Goal: Task Accomplishment & Management: Complete application form

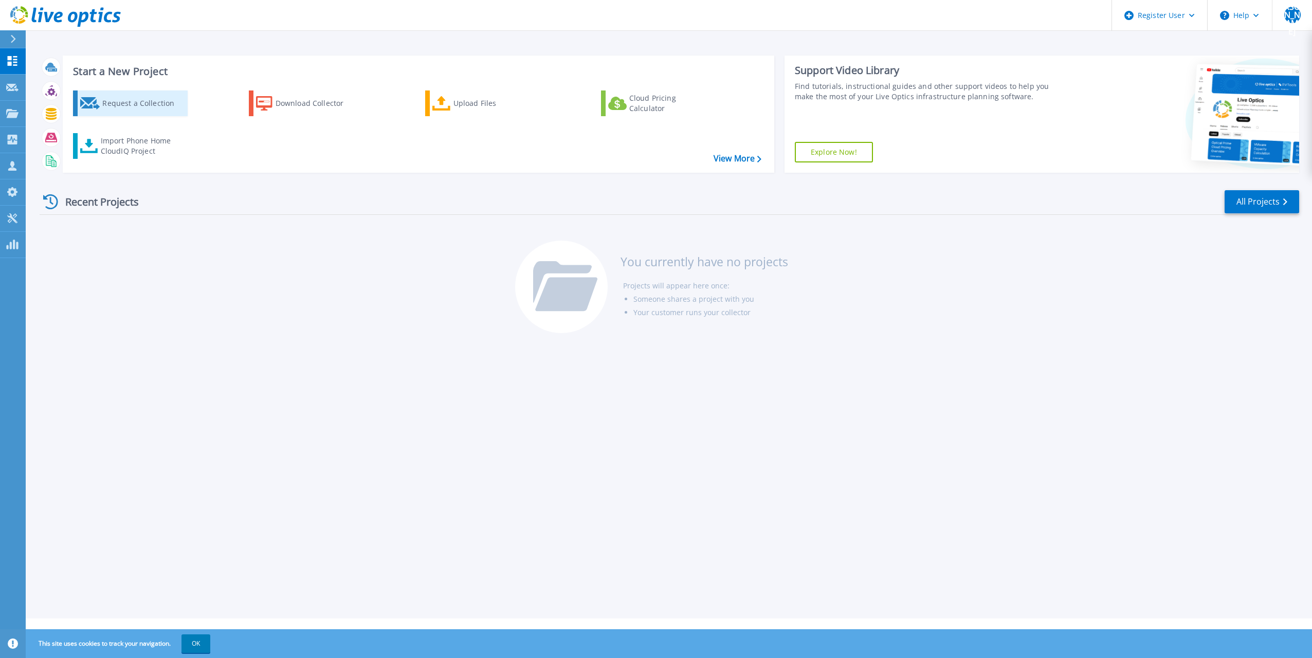
click at [155, 108] on div "Request a Collection" at bounding box center [143, 103] width 82 height 21
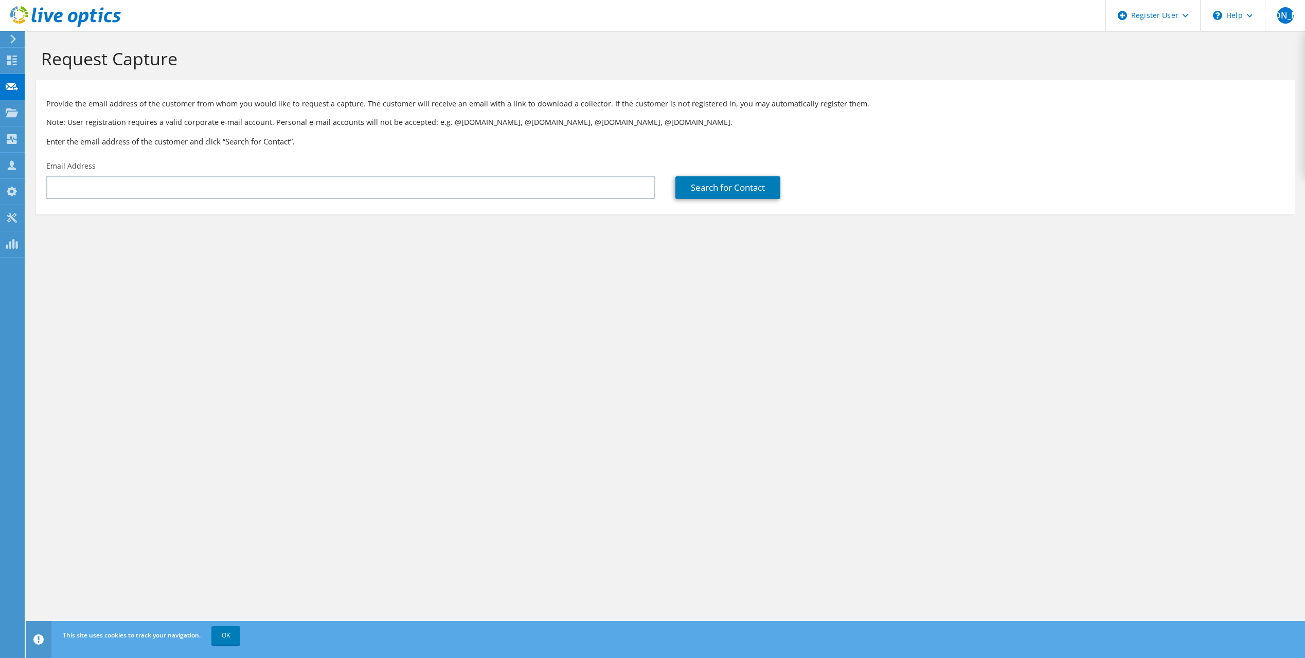
click at [261, 202] on div "Email Address" at bounding box center [350, 180] width 629 height 48
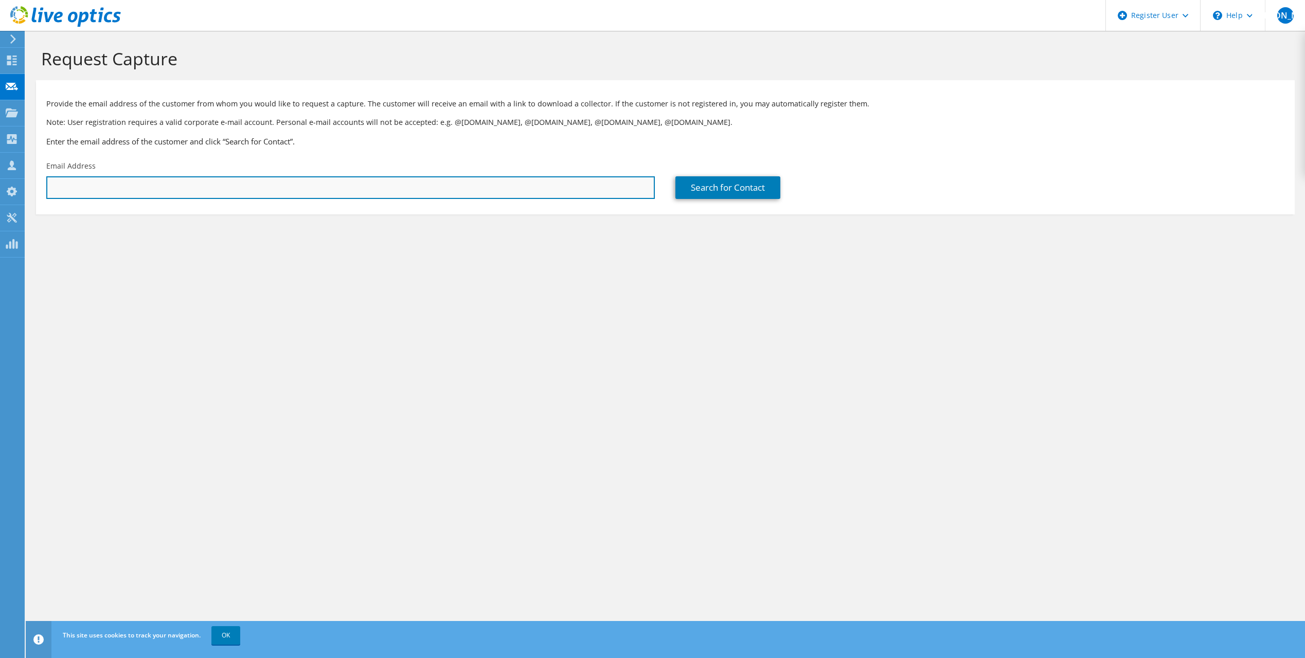
click at [258, 197] on input "text" at bounding box center [350, 187] width 608 height 23
paste input "JIM.EWING@CLINKENBEARD.COM"
type input "JIM.EWING@CLINKENBEARD.COM"
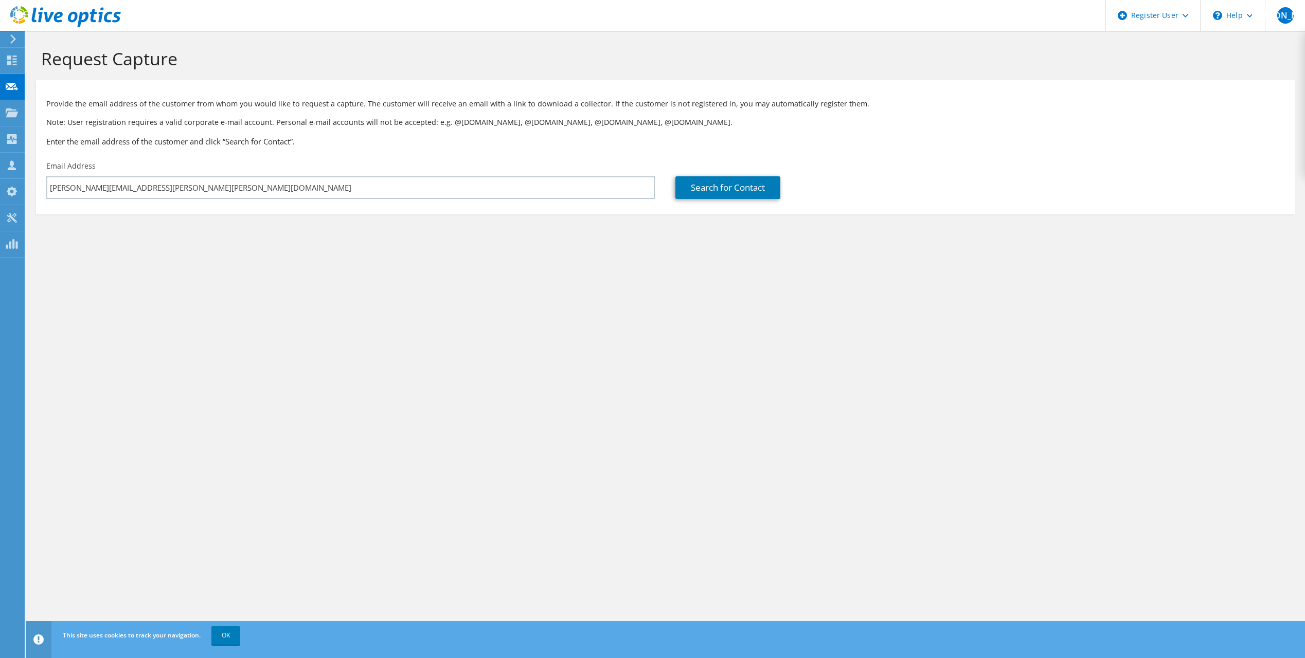
click at [468, 270] on div "Request Capture Provide the email address of the customer from whom you would l…" at bounding box center [665, 344] width 1279 height 627
click at [729, 188] on link "Search for Contact" at bounding box center [727, 187] width 105 height 23
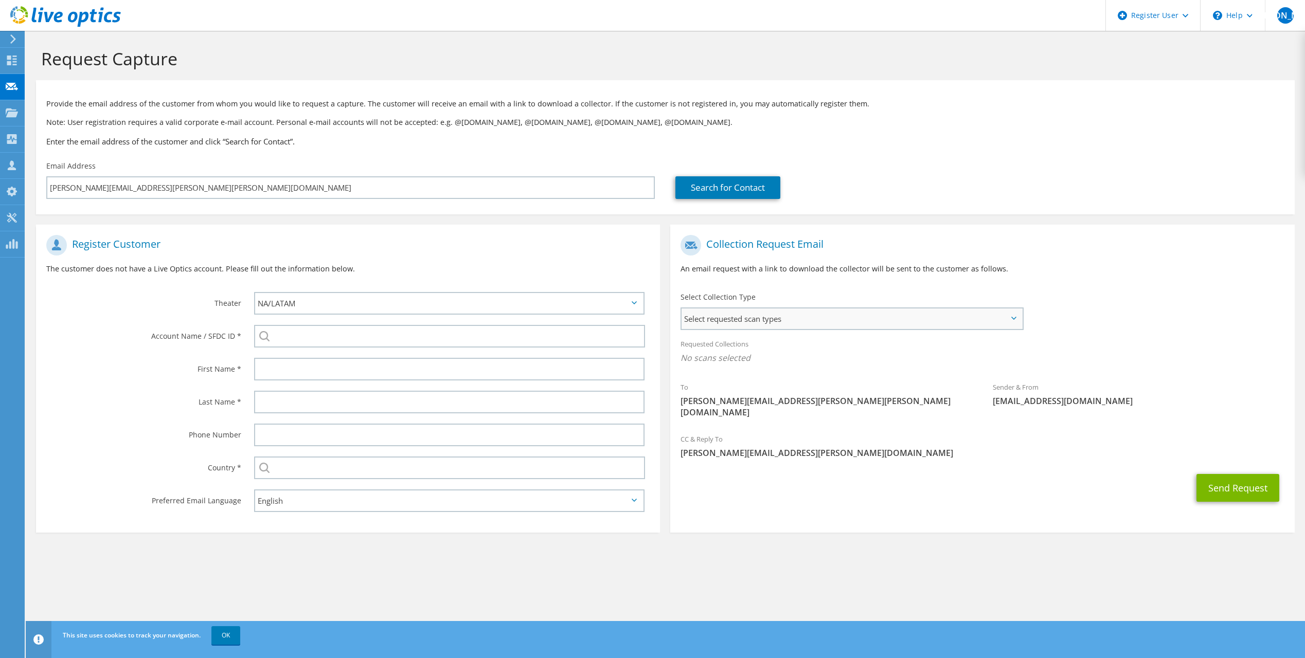
click at [829, 323] on span "Select requested scan types" at bounding box center [851, 319] width 340 height 21
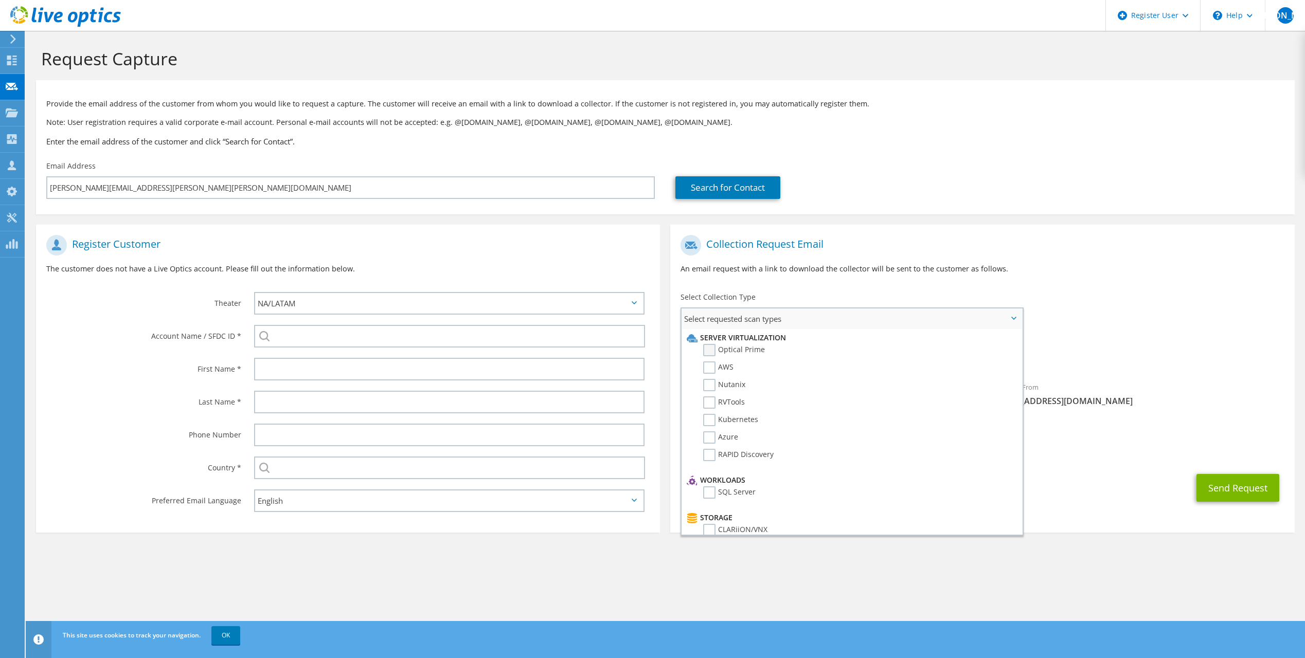
click at [712, 350] on label "Optical Prime" at bounding box center [734, 350] width 62 height 12
click at [0, 0] on input "Optical Prime" at bounding box center [0, 0] width 0 height 0
click at [1057, 450] on span "[PERSON_NAME][EMAIL_ADDRESS][PERSON_NAME][DOMAIN_NAME]" at bounding box center [981, 455] width 603 height 11
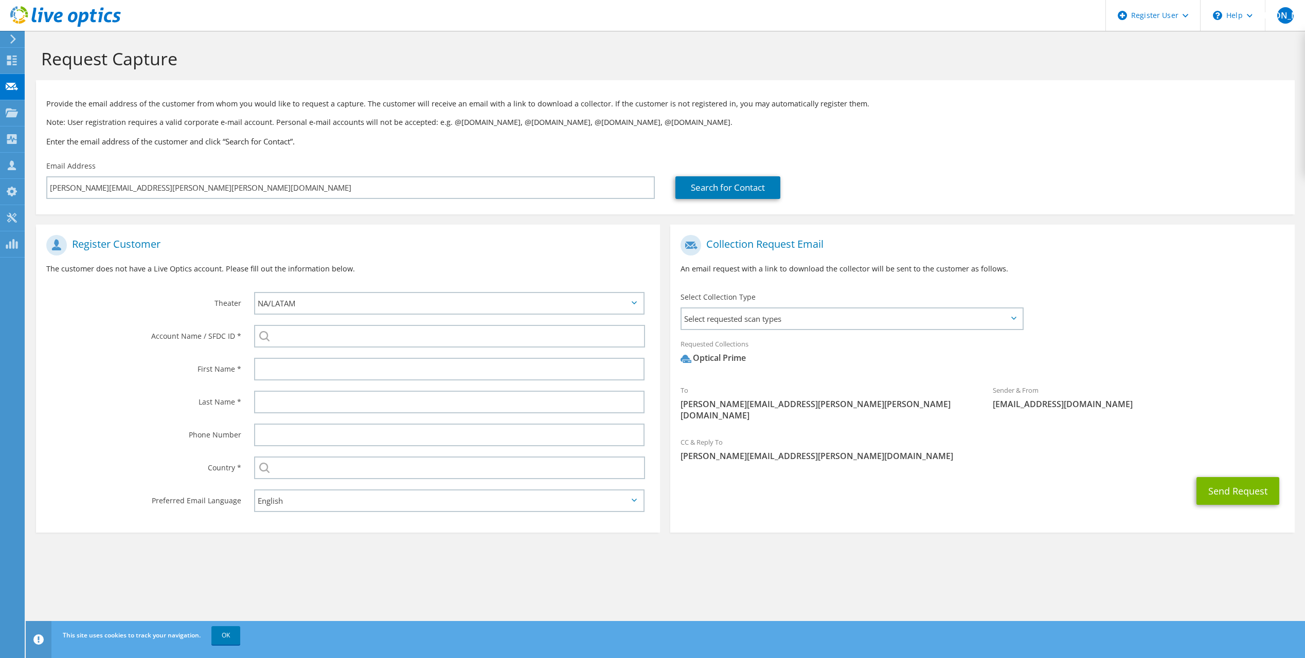
click at [903, 491] on div "Send Request" at bounding box center [982, 491] width 624 height 38
click at [829, 318] on span "Select requested scan types" at bounding box center [851, 319] width 340 height 21
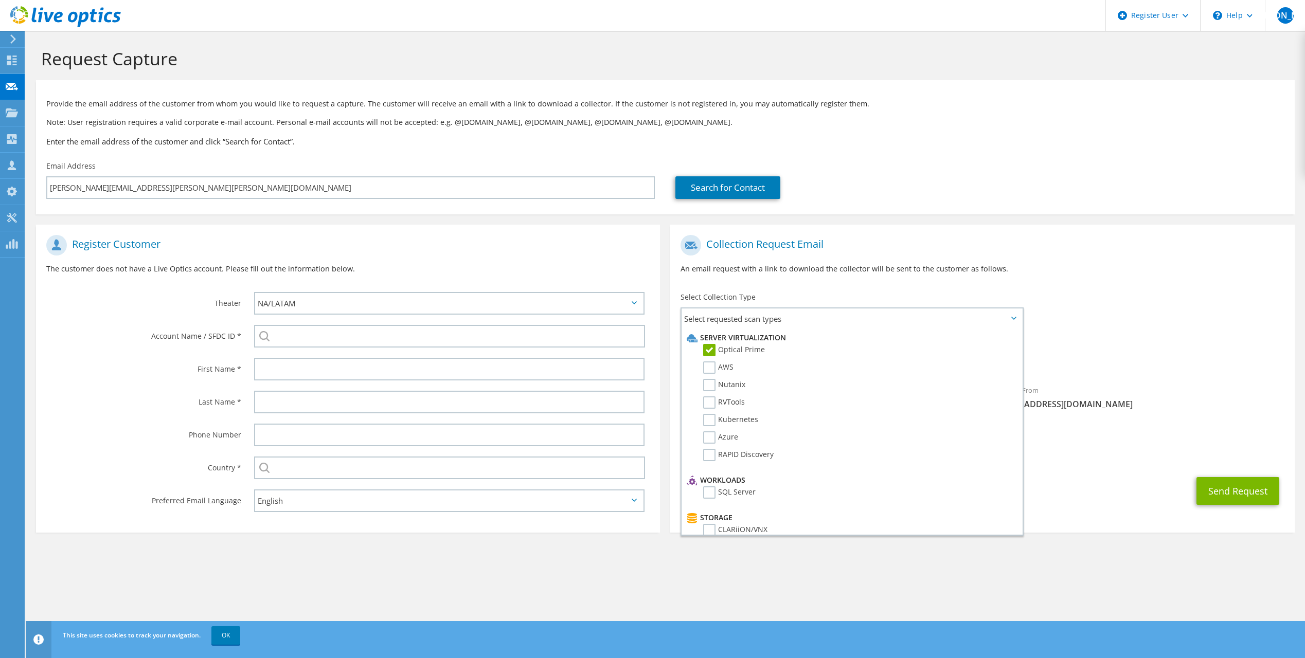
click at [1154, 323] on div "To JIM.EWING@CLINKENBEARD.COM Sender & From liveoptics@liveoptics.com" at bounding box center [982, 331] width 624 height 202
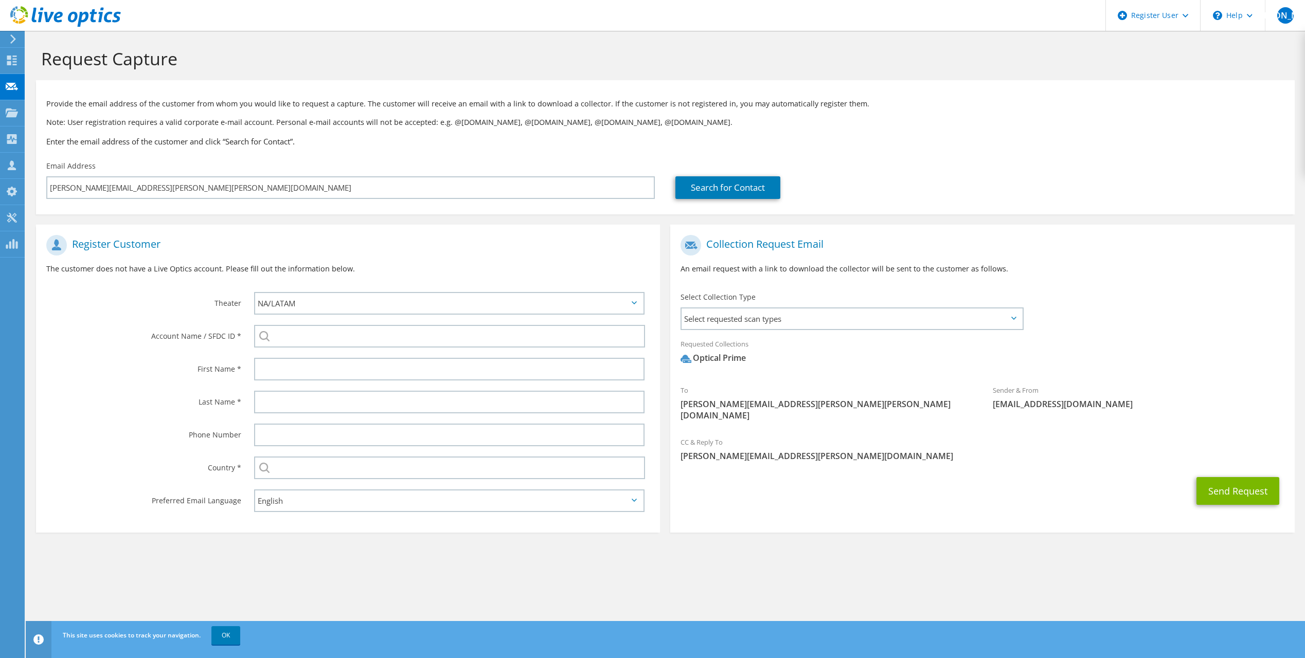
click at [1036, 472] on div "Send Request" at bounding box center [982, 491] width 624 height 38
click at [1218, 482] on button "Send Request" at bounding box center [1237, 491] width 83 height 28
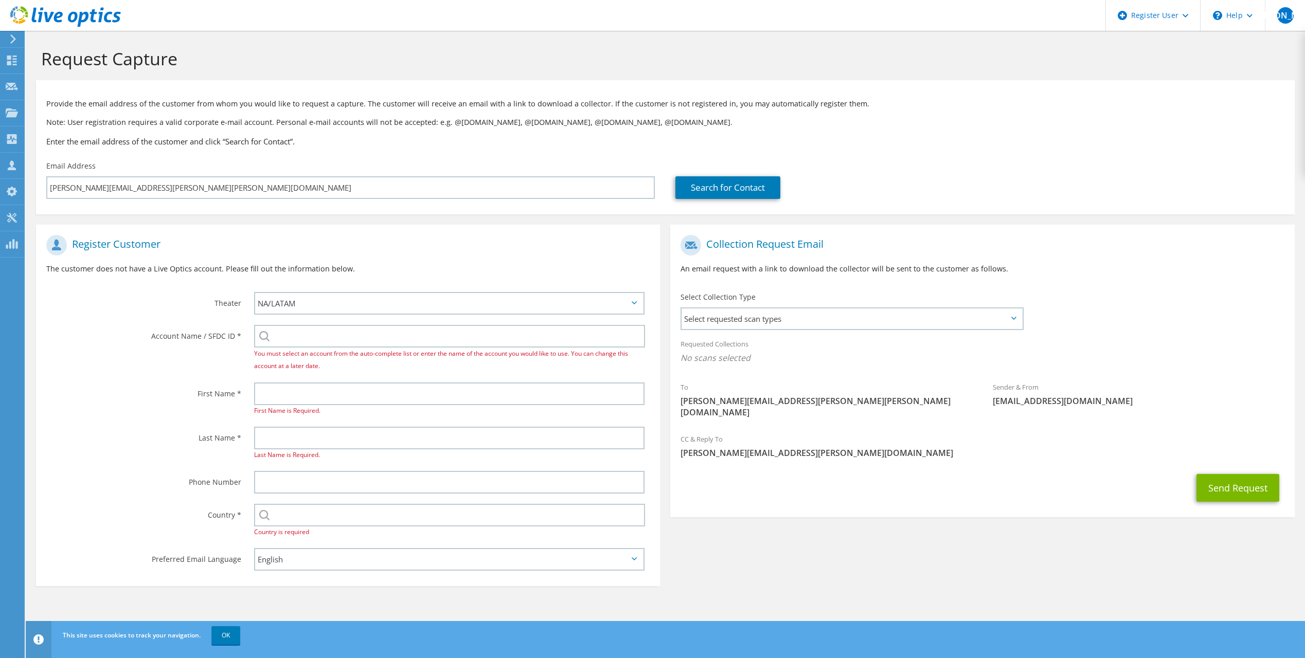
click at [841, 550] on div "Register Customer The customer does not have a Live Optics account. Please fill…" at bounding box center [665, 402] width 1269 height 377
click at [224, 640] on link "OK" at bounding box center [225, 635] width 29 height 19
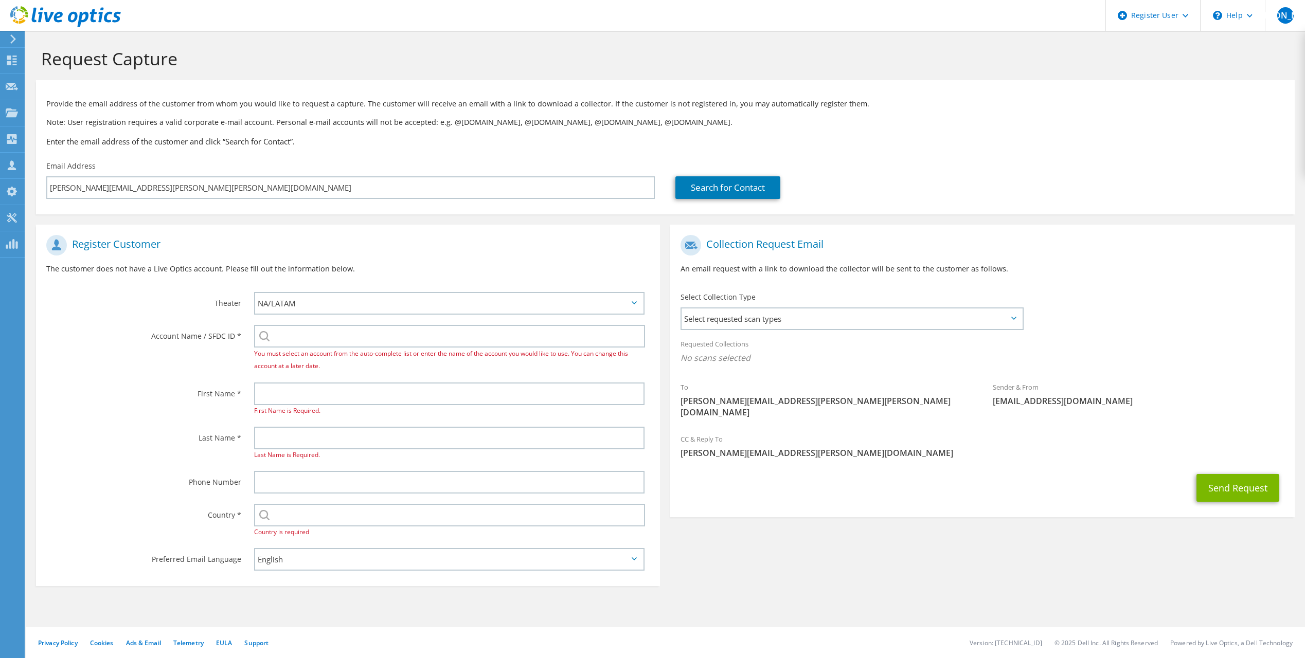
click at [755, 524] on div "Register Customer The customer does not have a Live Optics account. Please fill…" at bounding box center [665, 402] width 1269 height 377
click at [856, 538] on div "Register Customer The customer does not have a Live Optics account. Please fill…" at bounding box center [665, 402] width 1269 height 377
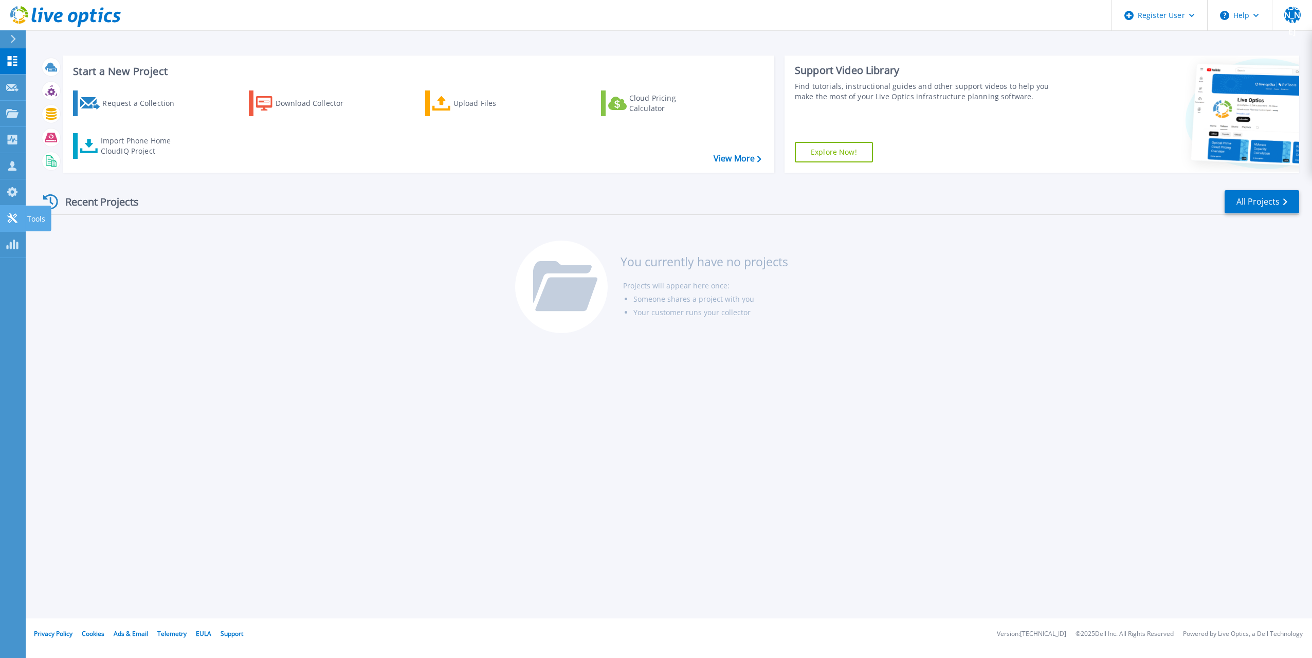
click at [14, 219] on icon at bounding box center [12, 218] width 12 height 10
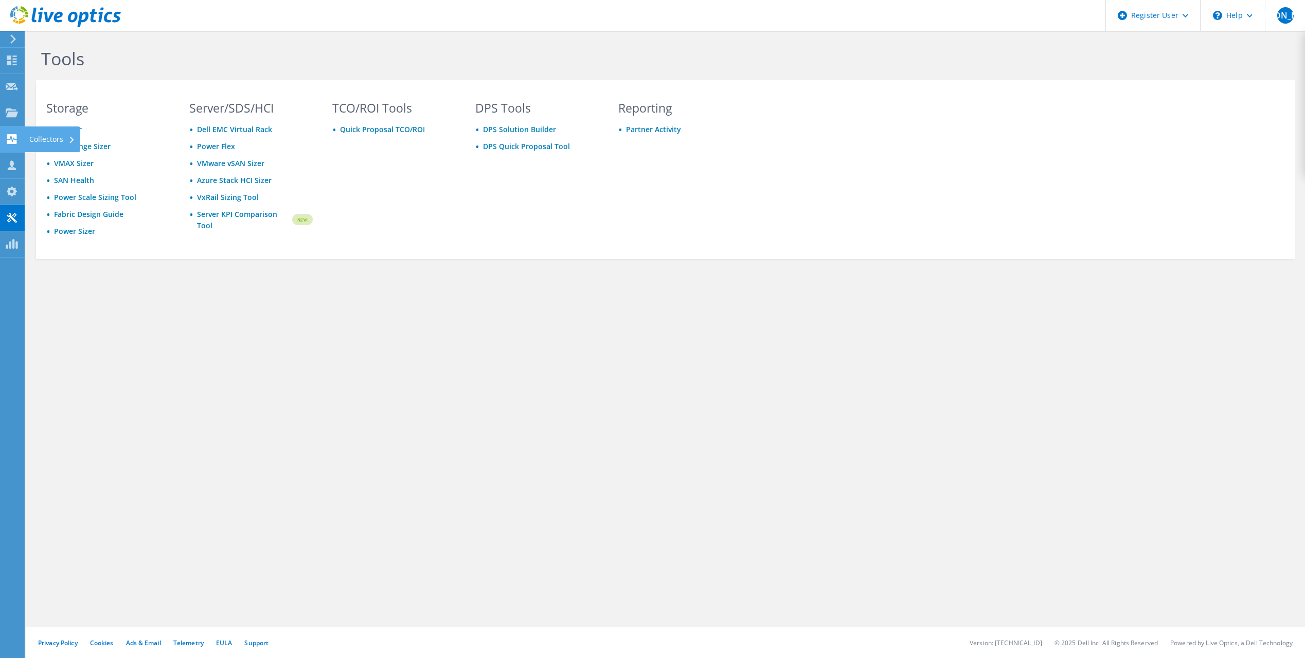
click at [12, 138] on use at bounding box center [12, 139] width 10 height 10
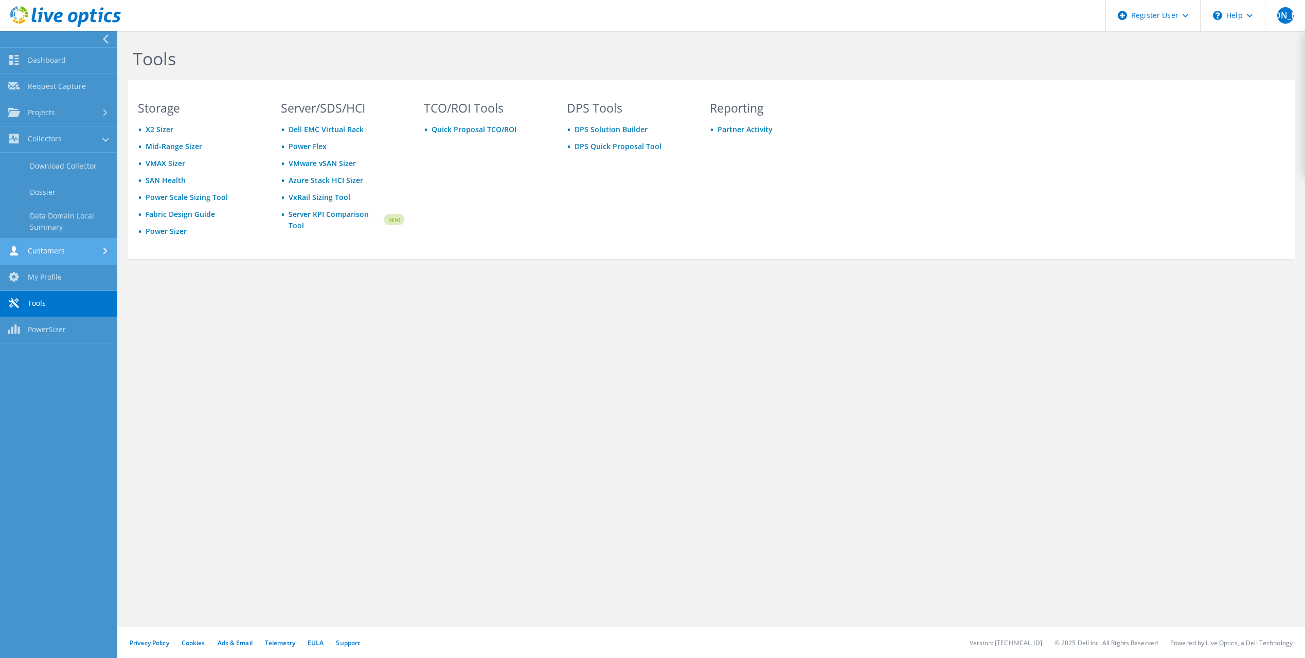
click at [55, 251] on link "Customers" at bounding box center [58, 252] width 117 height 26
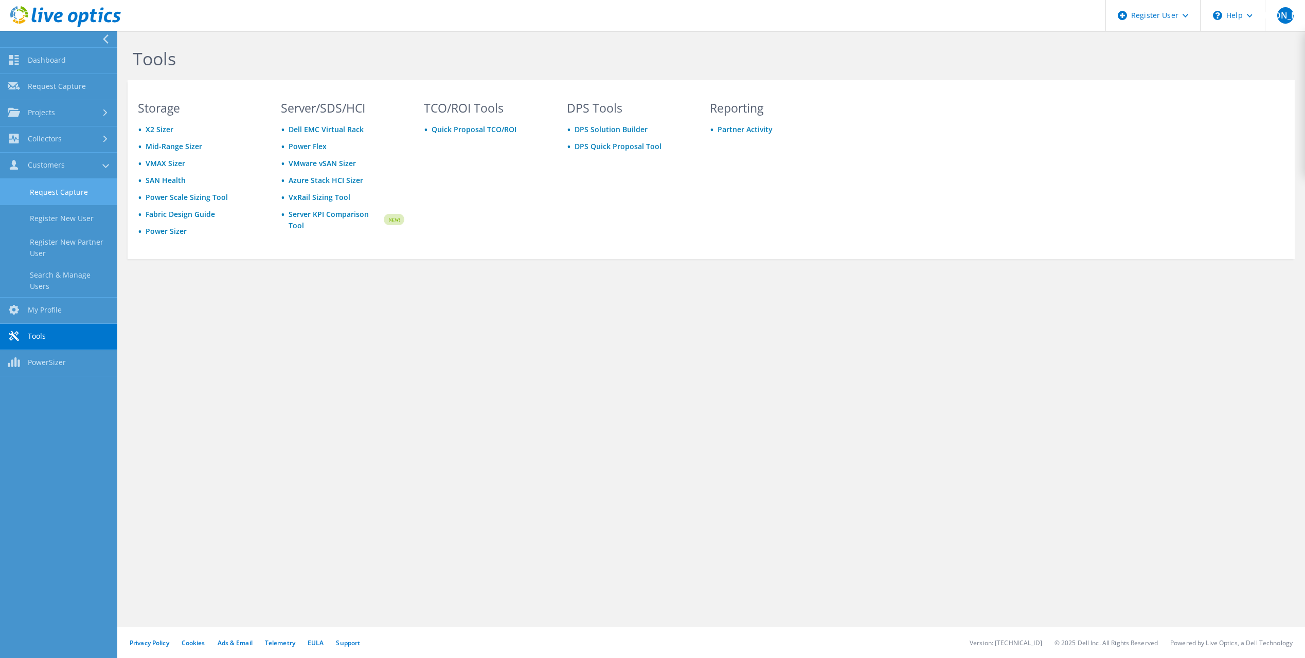
click at [71, 193] on link "Request Capture" at bounding box center [58, 192] width 117 height 26
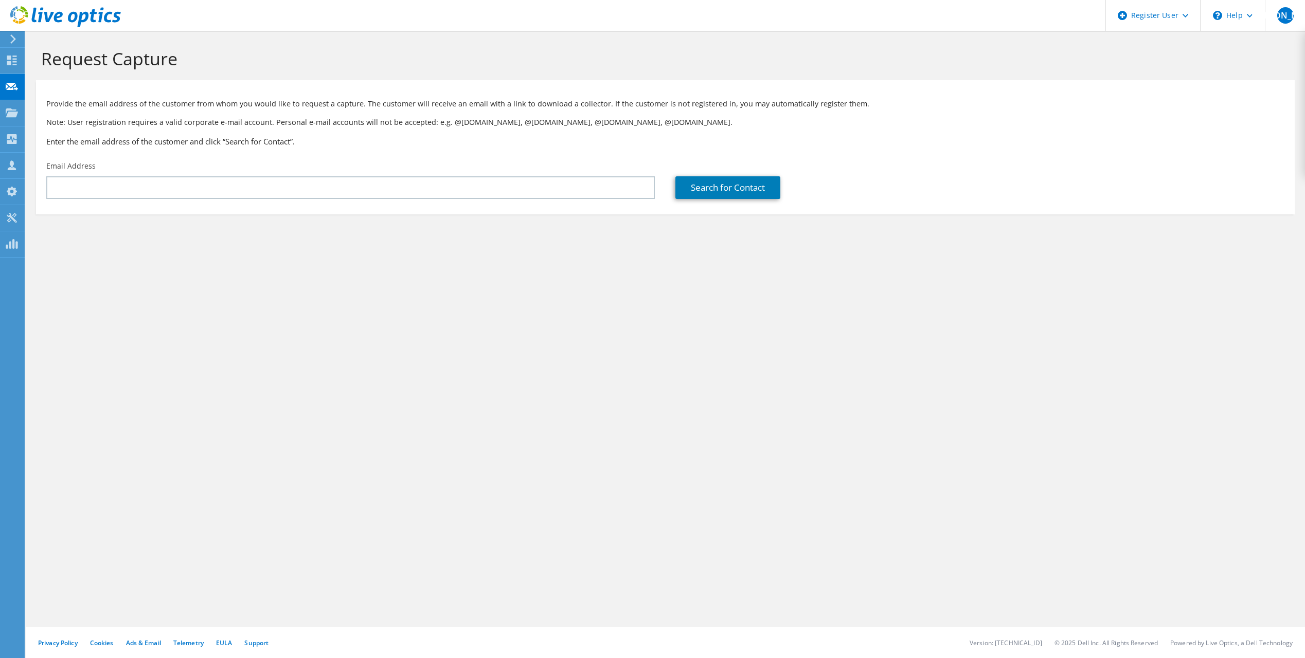
click at [12, 43] on use at bounding box center [13, 38] width 6 height 9
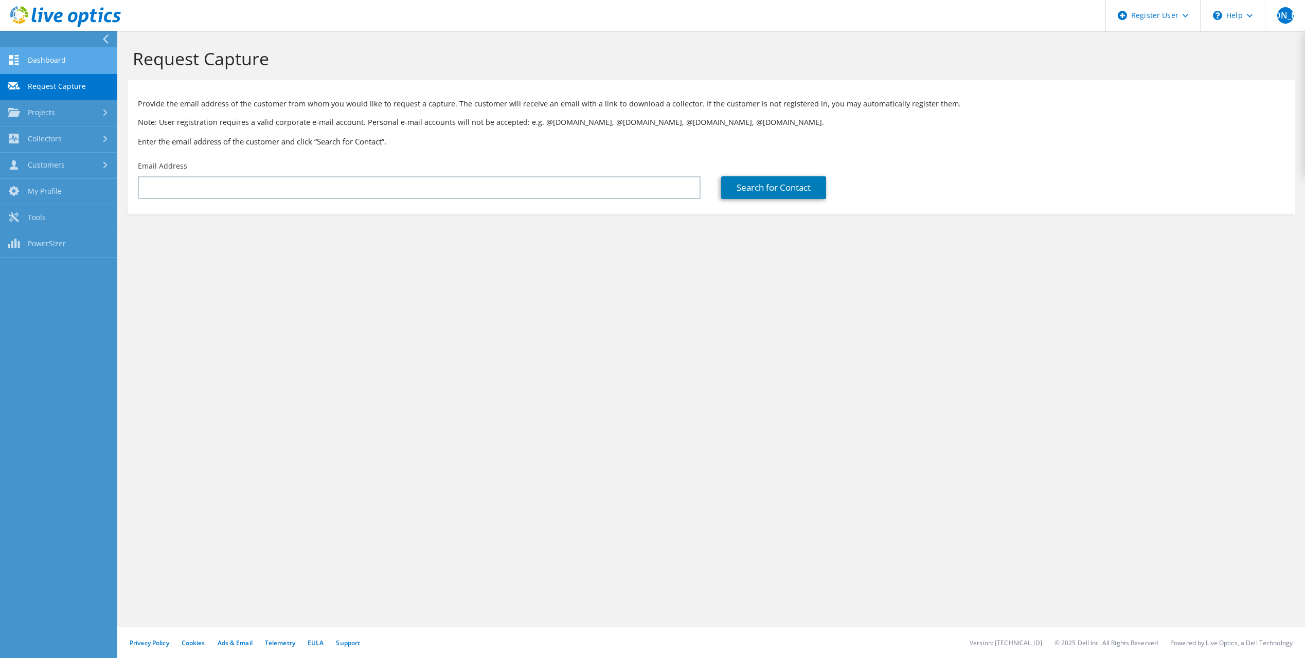
click at [23, 58] on link "Dashboard" at bounding box center [58, 61] width 117 height 26
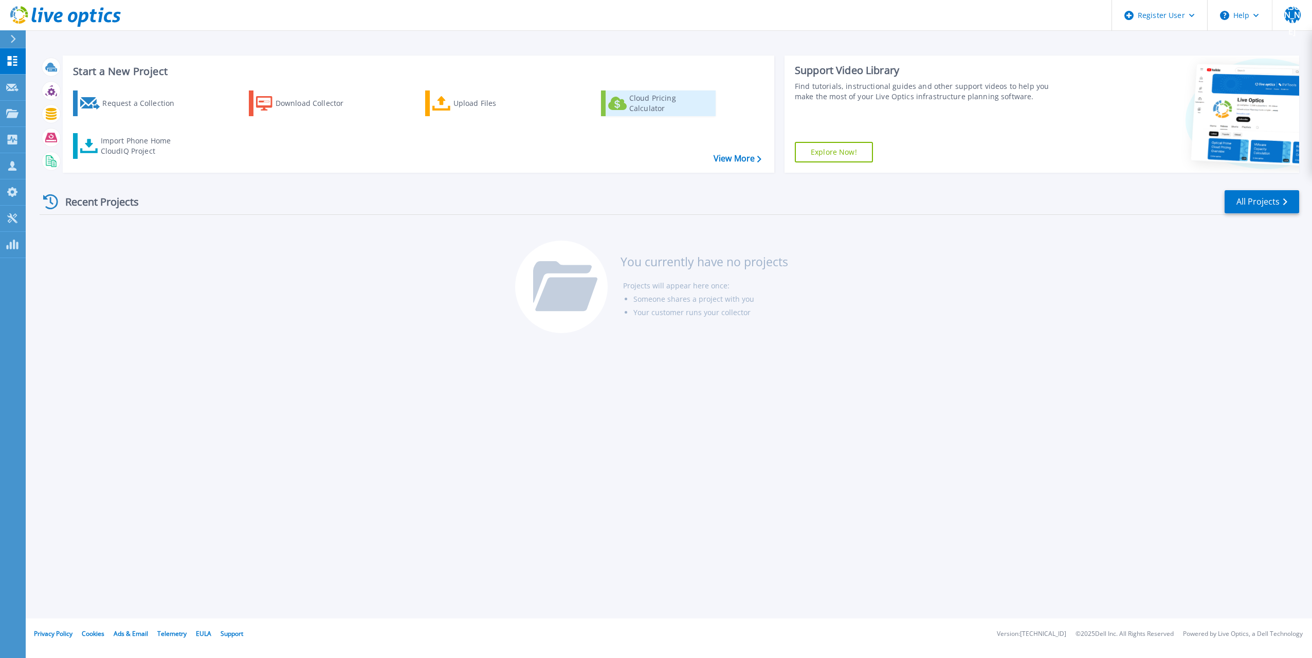
click at [643, 107] on div "Cloud Pricing Calculator" at bounding box center [670, 103] width 82 height 21
